Goal: Task Accomplishment & Management: Use online tool/utility

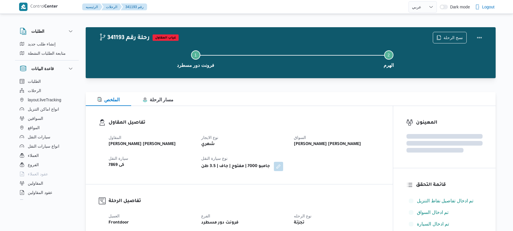
select select "ar"
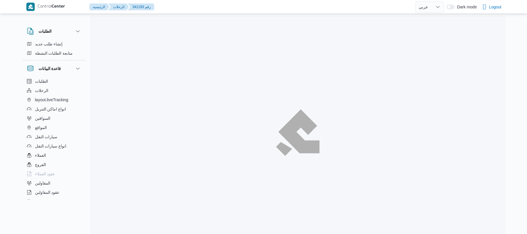
select select "ar"
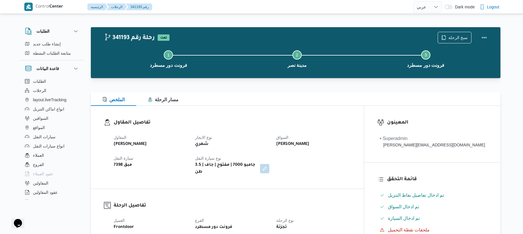
click at [261, 101] on div "الملخص مسار الرحلة" at bounding box center [296, 99] width 410 height 14
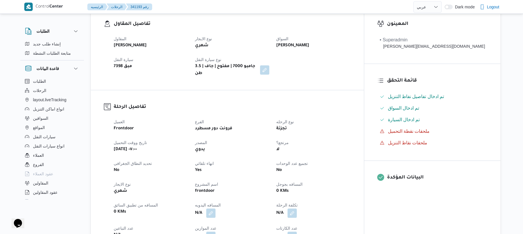
scroll to position [123, 0]
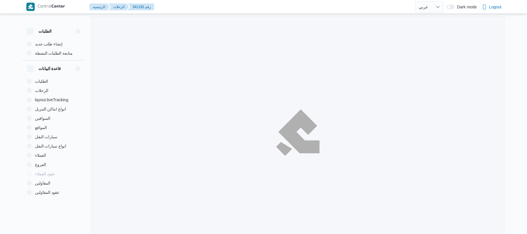
select select "ar"
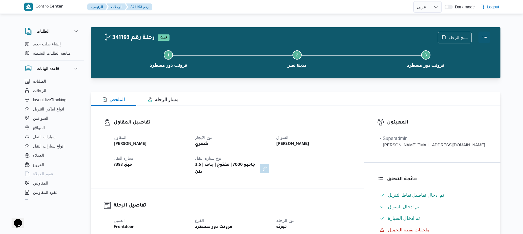
click at [485, 37] on button "Actions" at bounding box center [484, 38] width 12 height 12
click at [352, 69] on button "Step 2 is incomplete 2 مدينة نصر" at bounding box center [297, 58] width 129 height 30
